Goal: Information Seeking & Learning: Check status

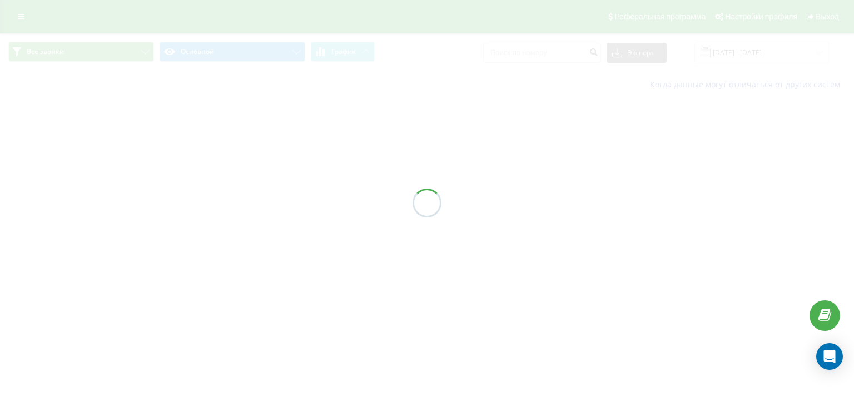
click at [769, 53] on div at bounding box center [427, 203] width 854 height 406
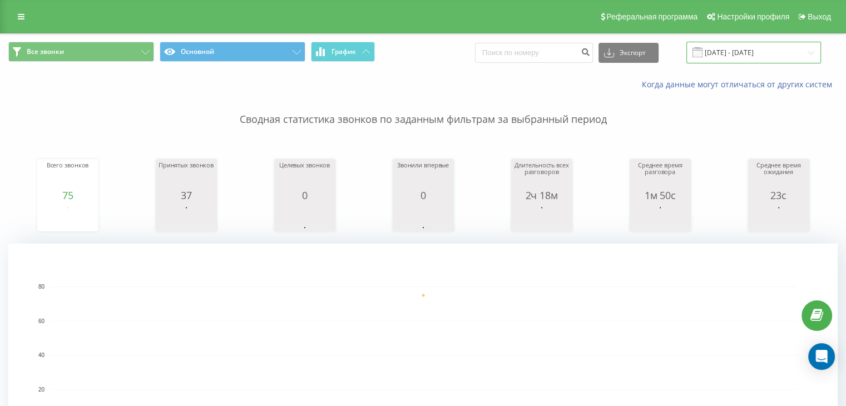
click at [769, 53] on input "[DATE] - [DATE]" at bounding box center [753, 53] width 135 height 22
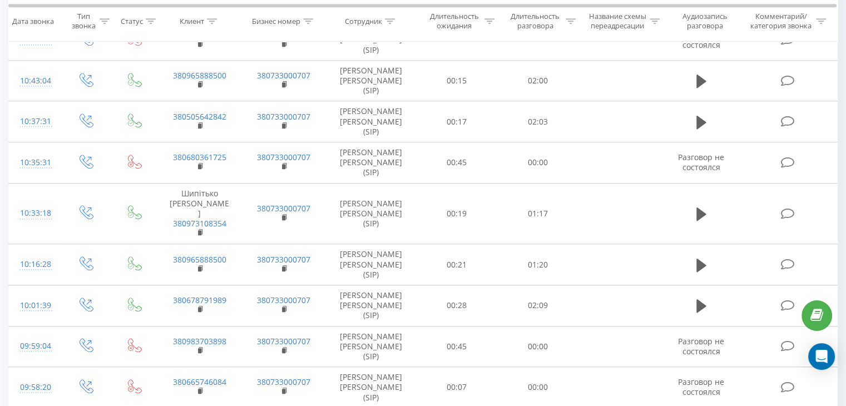
scroll to position [1005, 0]
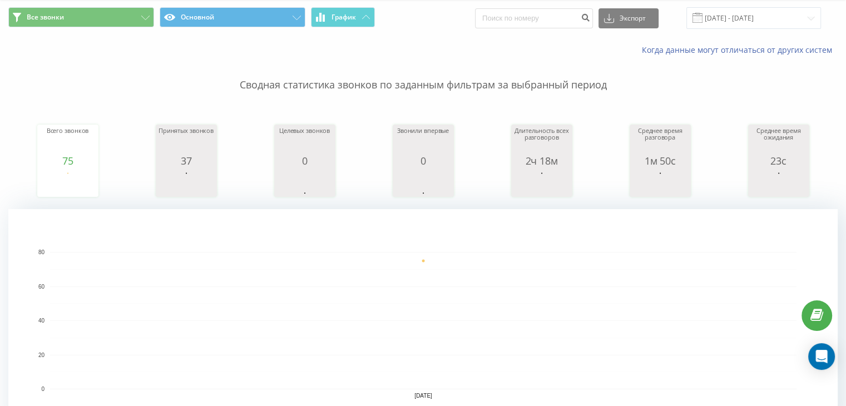
scroll to position [0, 0]
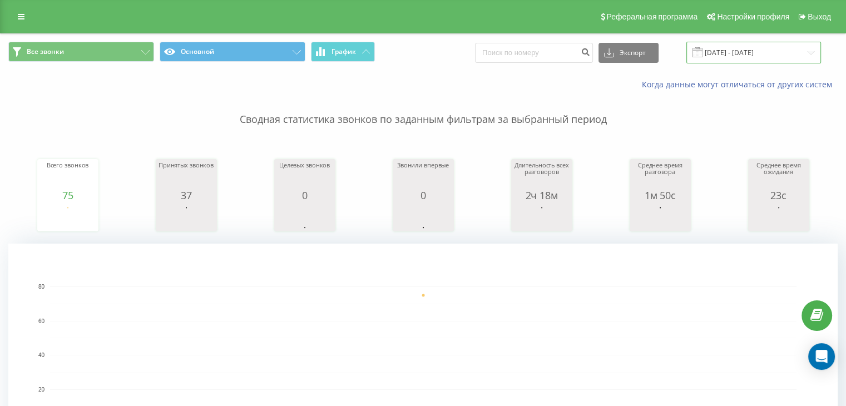
click at [763, 45] on input "[DATE] - [DATE]" at bounding box center [753, 53] width 135 height 22
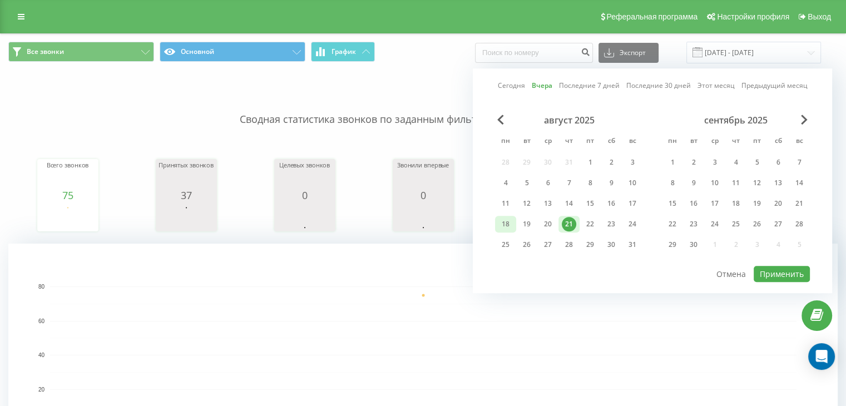
click at [499, 217] on div "18" at bounding box center [505, 224] width 14 height 14
click at [594, 223] on div "22" at bounding box center [590, 224] width 14 height 14
click at [763, 269] on button "Применить" at bounding box center [781, 274] width 56 height 16
type input "[DATE] - [DATE]"
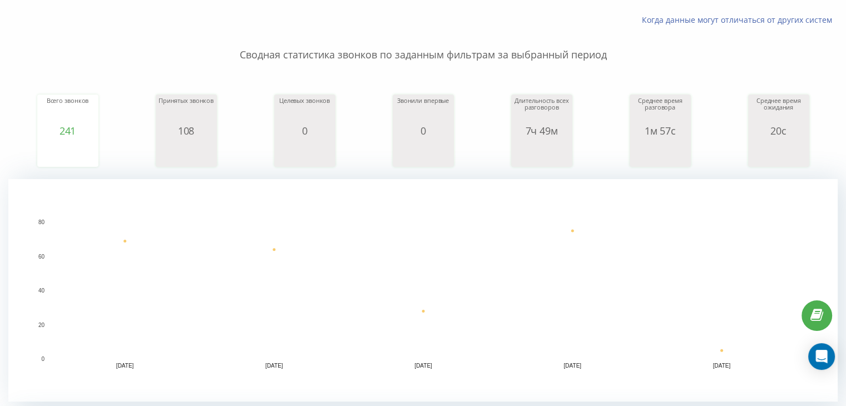
scroll to position [82, 0]
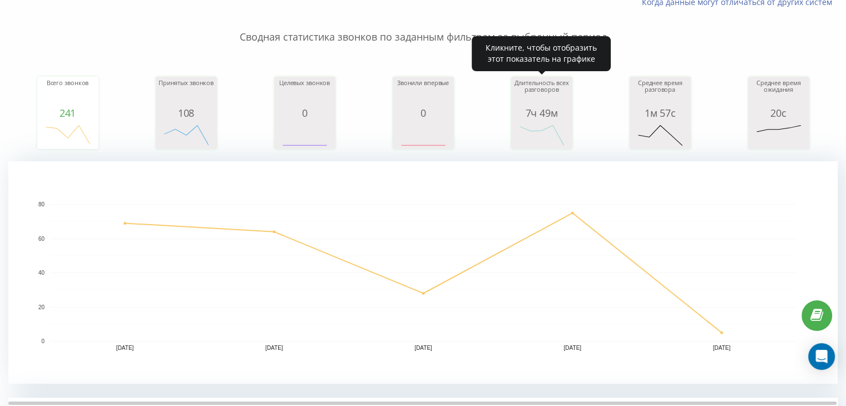
click at [554, 103] on div "Длительность всех разговоров" at bounding box center [542, 93] width 56 height 28
